Goal: Find specific page/section: Find specific page/section

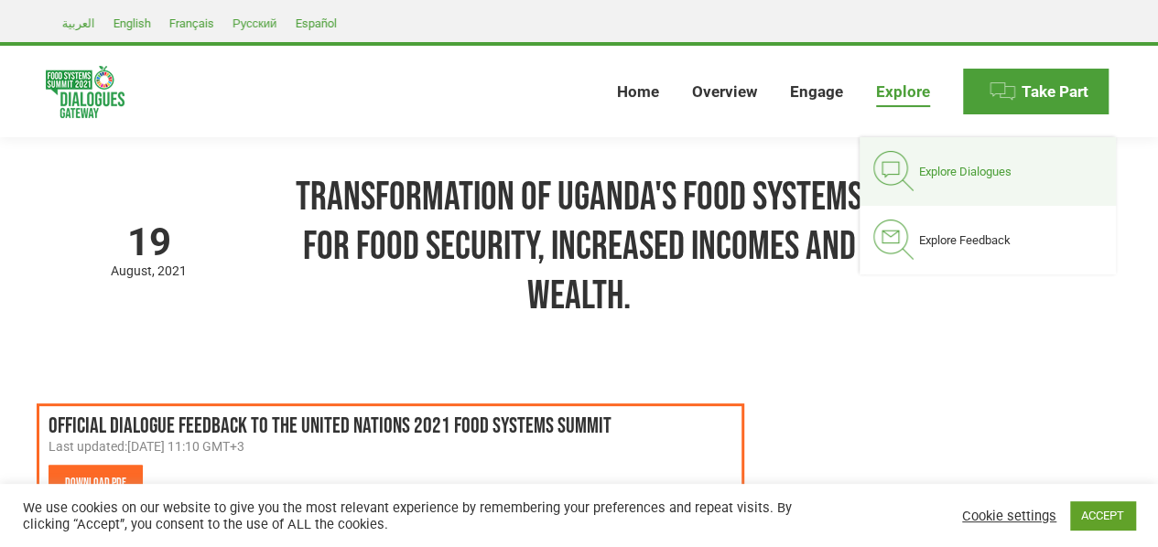
click at [954, 179] on link "Explore Dialogues" at bounding box center [987, 171] width 256 height 69
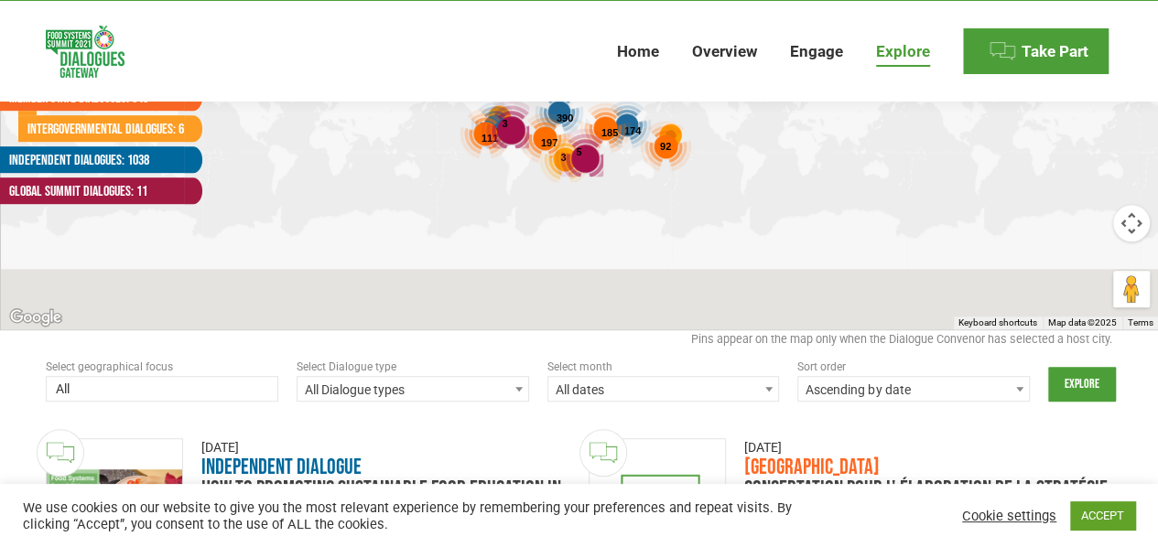
scroll to position [406, 0]
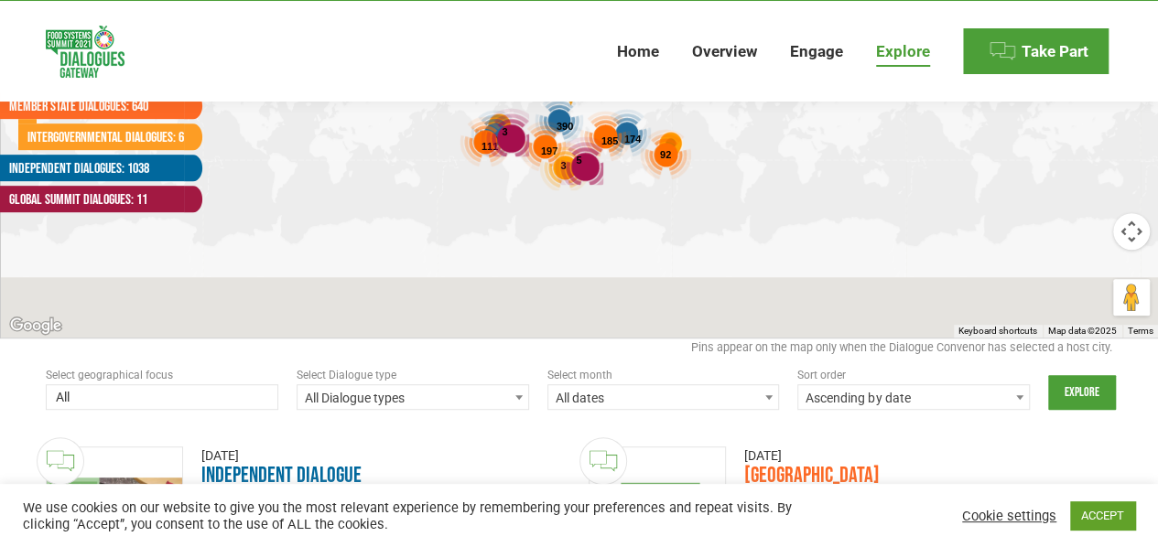
click at [192, 385] on span at bounding box center [162, 398] width 232 height 29
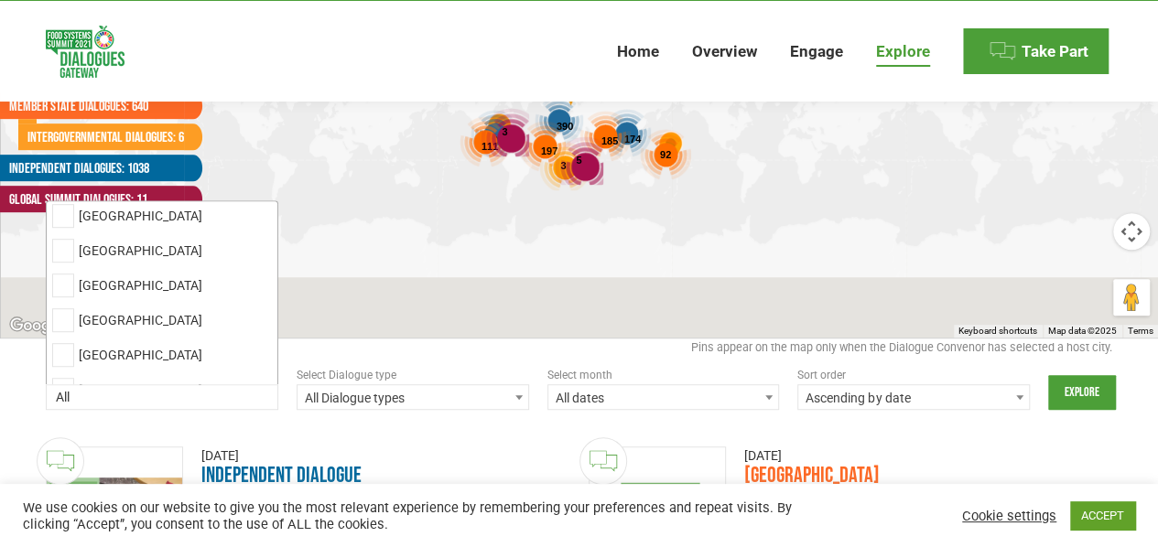
scroll to position [6225, 0]
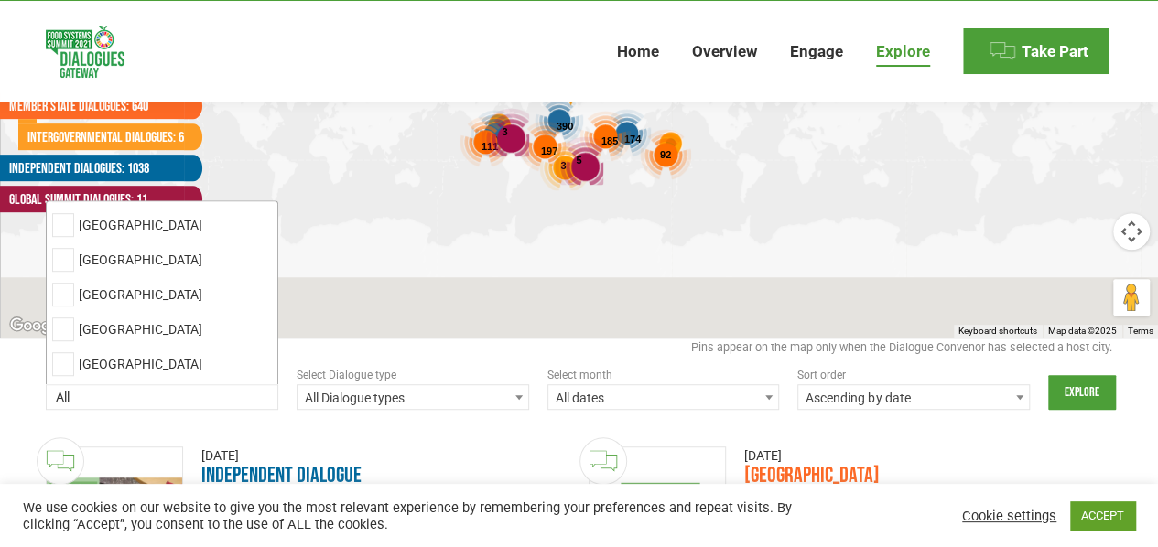
click at [163, 451] on li "[GEOGRAPHIC_DATA]" at bounding box center [162, 468] width 231 height 35
select select "uganda"
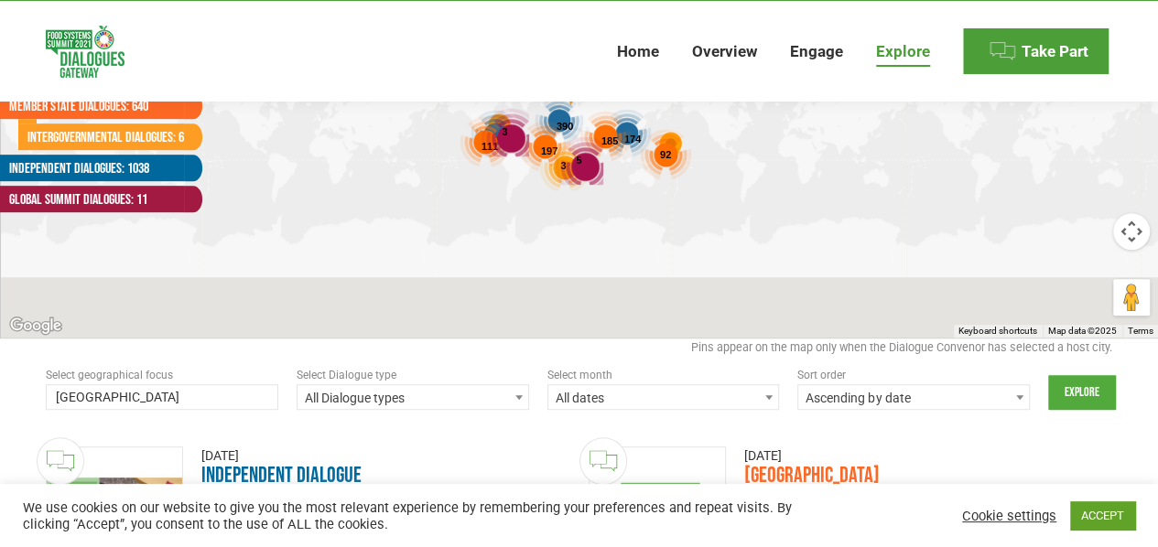
click at [1077, 391] on input "Explore" at bounding box center [1082, 392] width 68 height 35
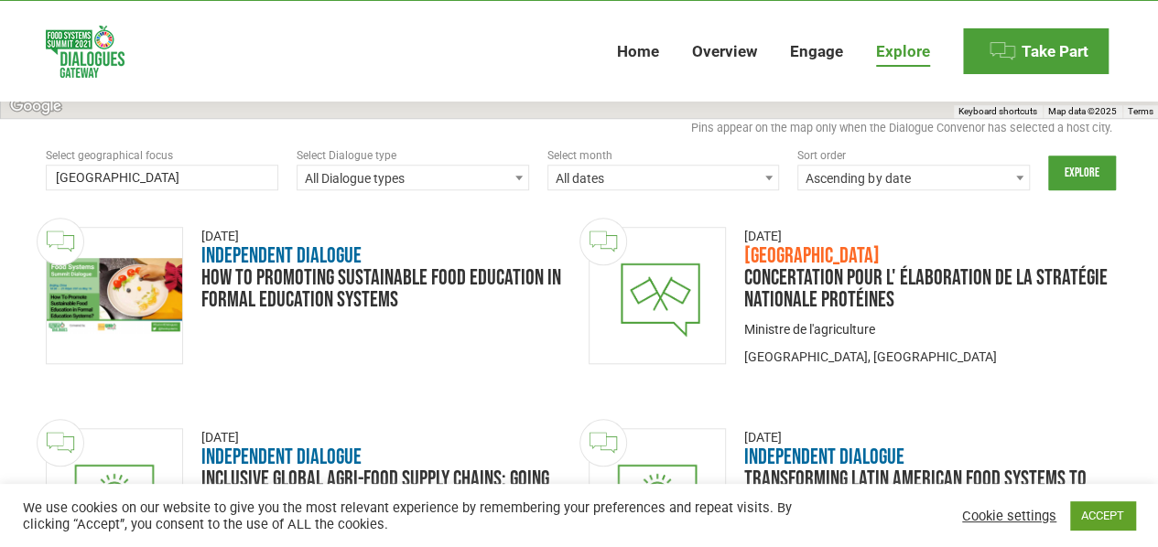
scroll to position [505, 0]
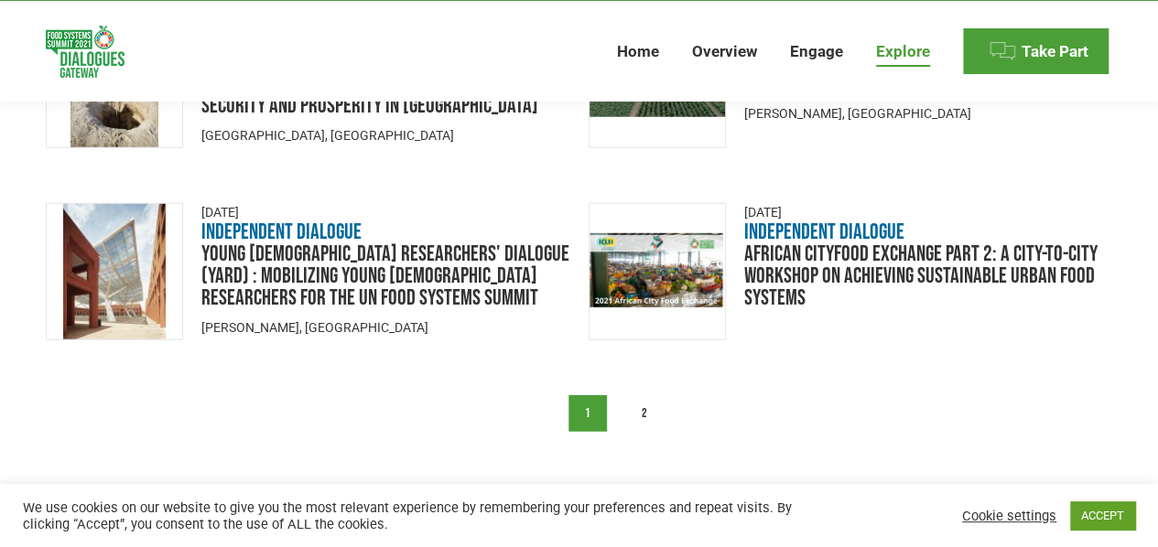
scroll to position [2525, 0]
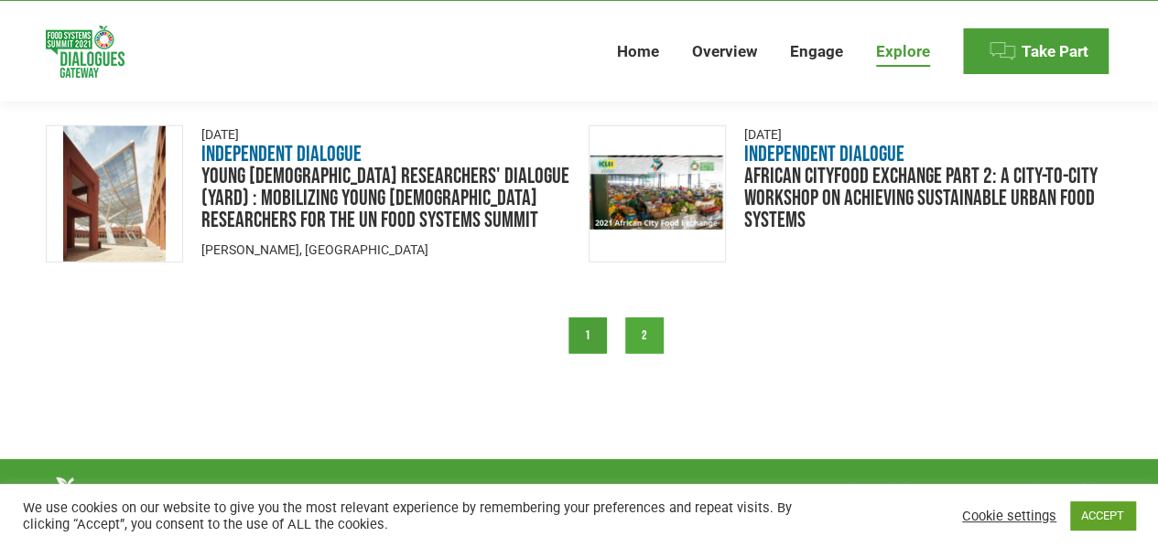
click at [647, 323] on link "2" at bounding box center [644, 336] width 38 height 37
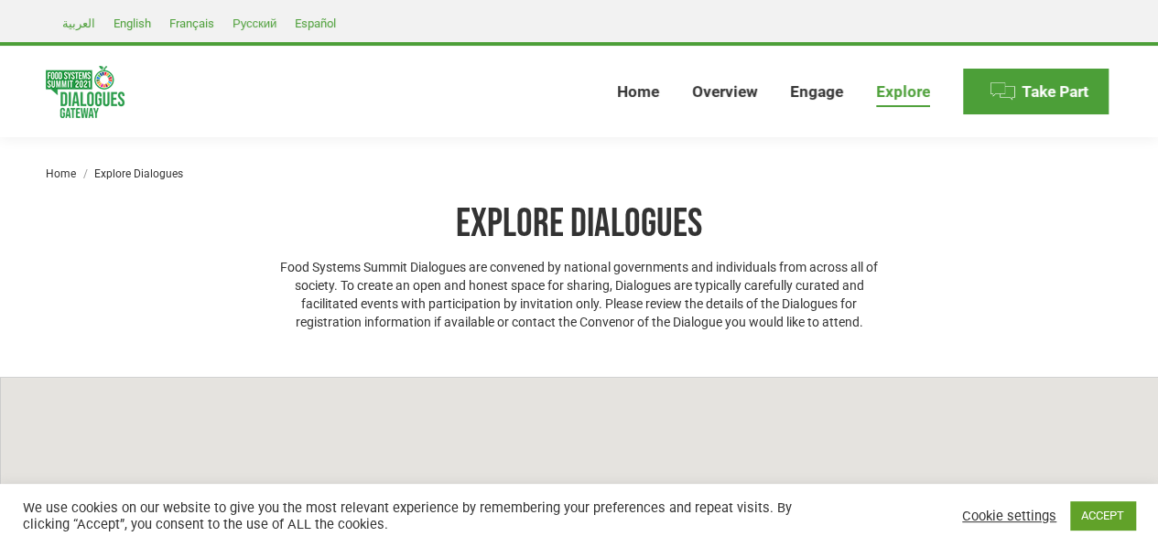
scroll to position [2813, 0]
